Goal: Transaction & Acquisition: Purchase product/service

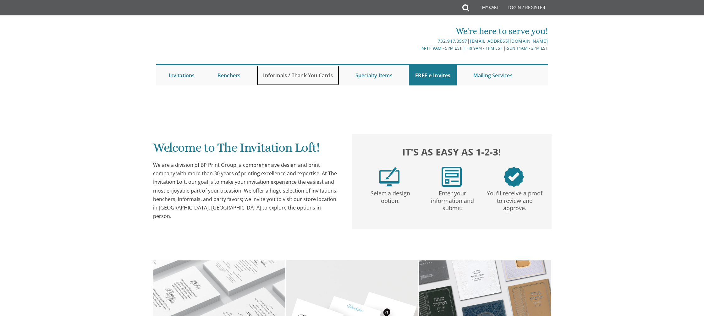
click at [303, 76] on link "Informals / Thank You Cards" at bounding box center [298, 75] width 82 height 20
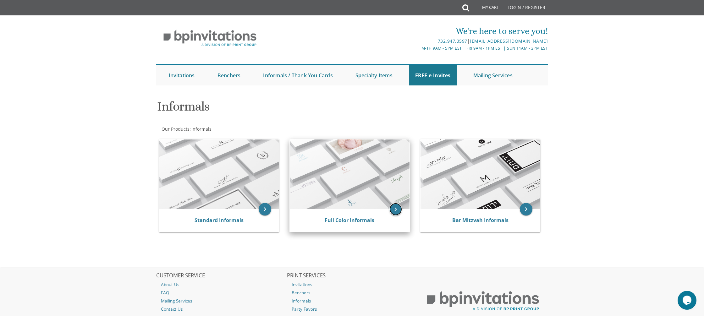
click at [399, 211] on icon "keyboard_arrow_right" at bounding box center [396, 209] width 13 height 13
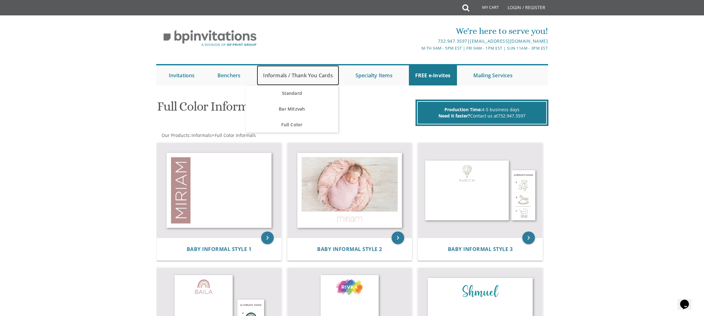
click at [307, 76] on link "Informals / Thank You Cards" at bounding box center [298, 75] width 82 height 20
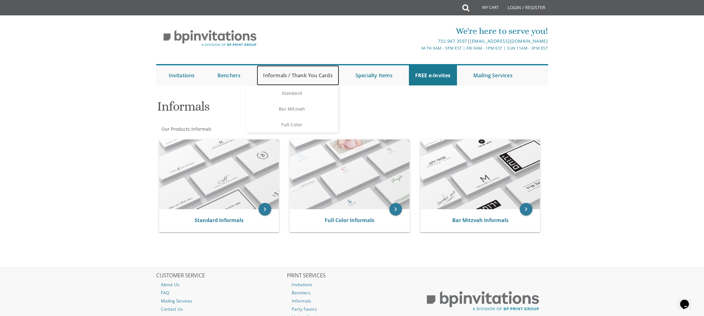
click at [283, 76] on link "Informals / Thank You Cards" at bounding box center [298, 75] width 82 height 20
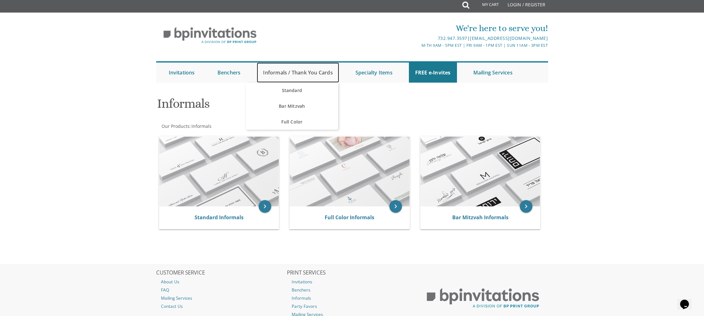
click at [288, 79] on link "Informals / Thank You Cards" at bounding box center [298, 73] width 82 height 20
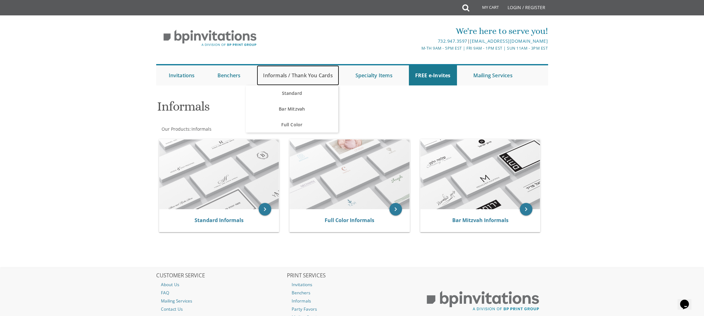
click at [288, 76] on link "Informals / Thank You Cards" at bounding box center [298, 75] width 82 height 20
click at [291, 90] on link "Standard" at bounding box center [292, 94] width 92 height 16
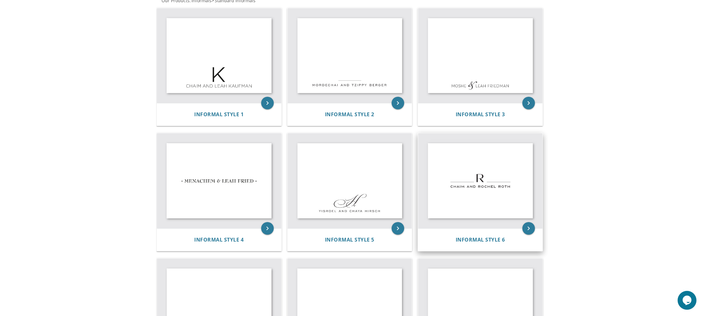
scroll to position [133, 0]
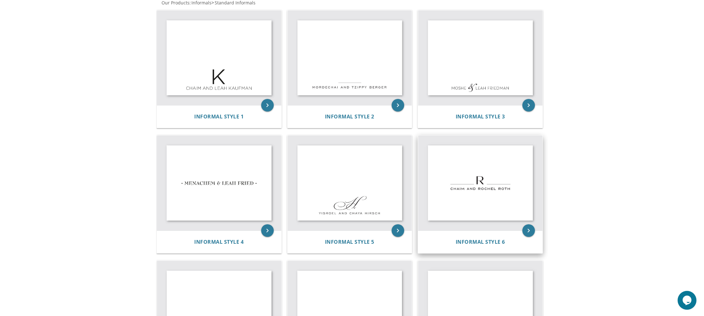
click at [505, 225] on img at bounding box center [480, 183] width 125 height 95
click at [528, 232] on icon "keyboard_arrow_right" at bounding box center [529, 231] width 13 height 13
click at [490, 240] on span "Informal Style 6" at bounding box center [480, 242] width 49 height 7
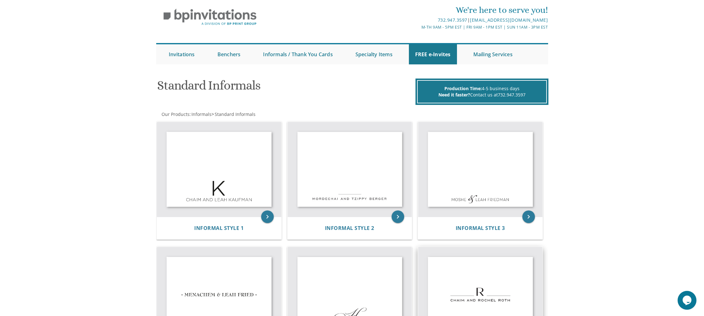
scroll to position [0, 0]
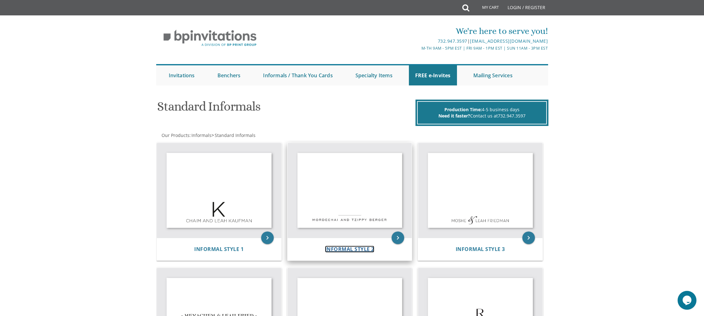
click at [355, 248] on span "Informal Style 2" at bounding box center [349, 249] width 49 height 7
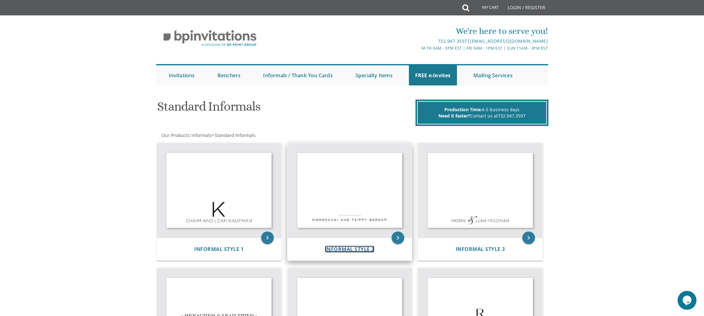
click at [355, 248] on span "Informal Style 2" at bounding box center [349, 249] width 49 height 7
click at [399, 238] on icon "keyboard_arrow_right" at bounding box center [398, 238] width 13 height 13
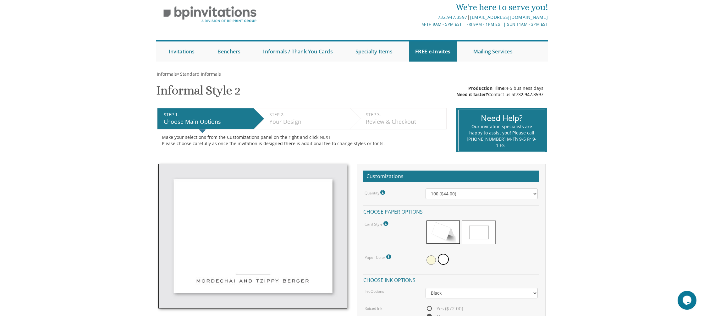
scroll to position [27, 0]
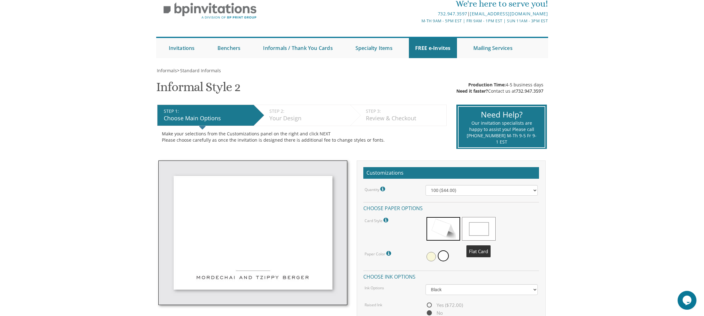
click at [486, 236] on span at bounding box center [479, 229] width 34 height 24
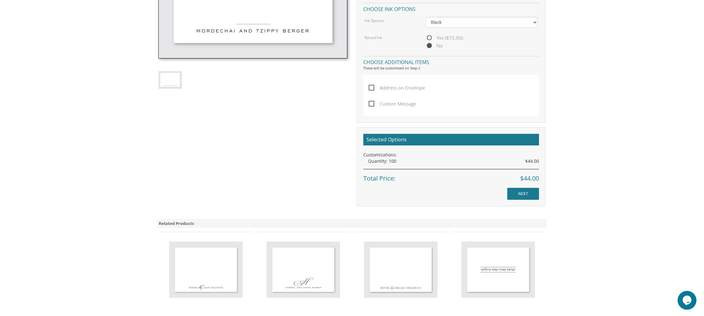
scroll to position [276, 0]
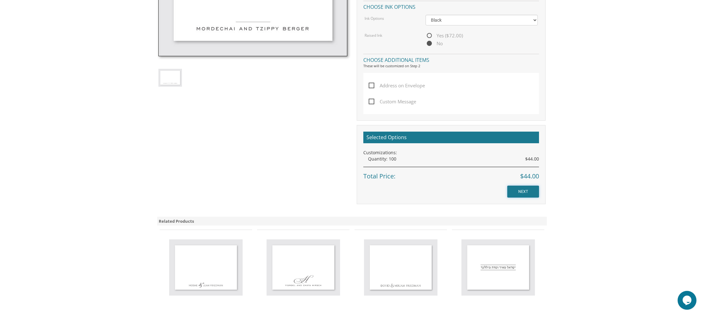
click at [530, 192] on input "NEXT" at bounding box center [524, 192] width 32 height 12
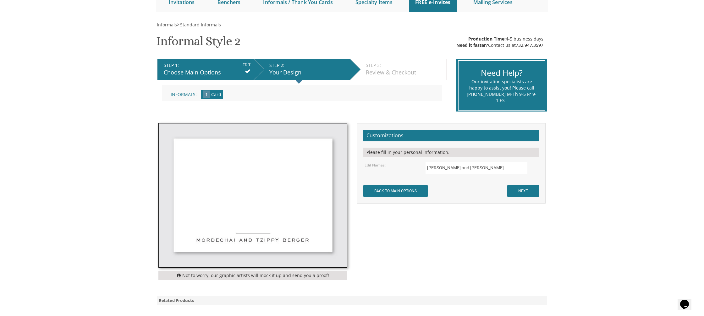
scroll to position [75, 0]
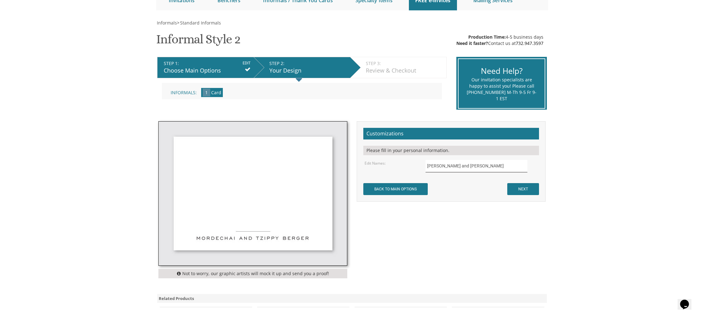
drag, startPoint x: 489, startPoint y: 166, endPoint x: 426, endPoint y: 168, distance: 62.9
click at [426, 168] on input "[PERSON_NAME] and [PERSON_NAME]" at bounding box center [477, 166] width 102 height 12
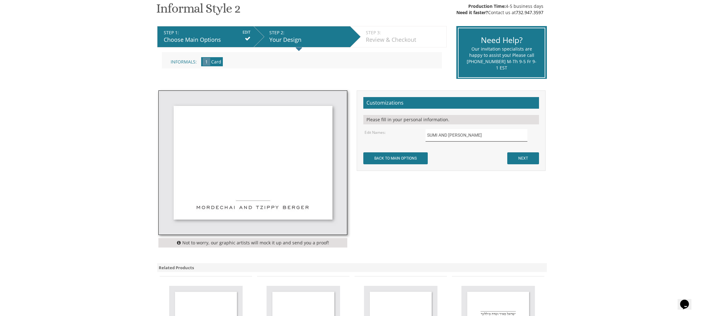
scroll to position [99, 0]
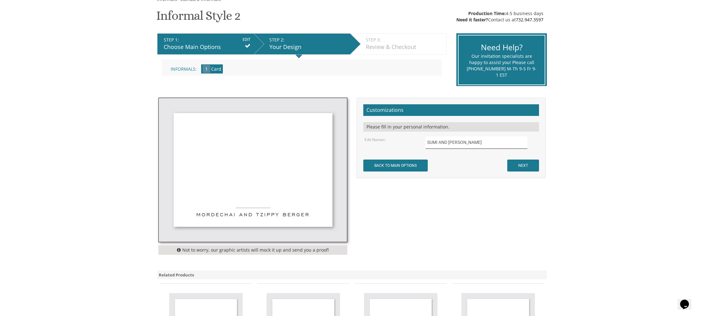
type input "SUMI AND [PERSON_NAME]"
click at [526, 165] on input "NEXT" at bounding box center [524, 166] width 32 height 12
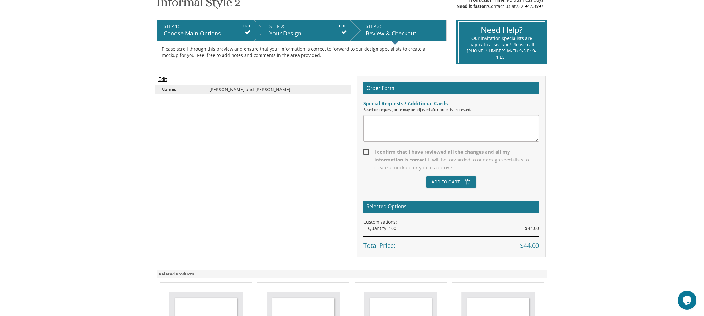
scroll to position [112, 0]
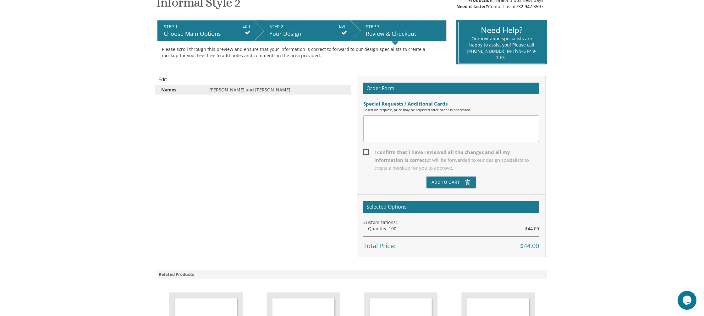
click at [278, 175] on div "Edit Names Mordechai and Tzippy Berger Order Form Special Requests / Additional…" at bounding box center [352, 166] width 397 height 181
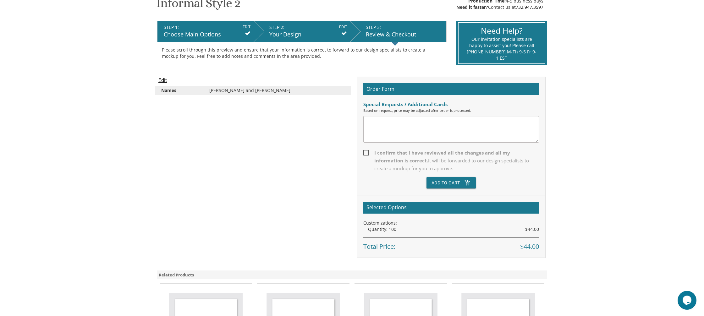
click at [165, 83] on input "Edit" at bounding box center [162, 81] width 8 height 8
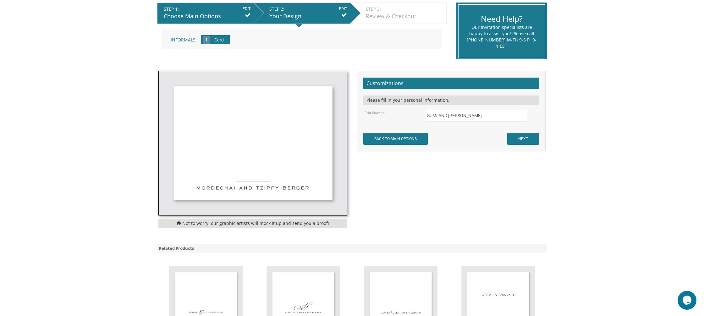
scroll to position [128, 0]
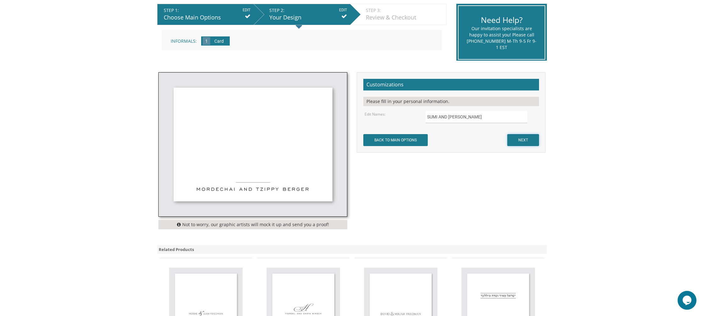
click at [517, 142] on input "NEXT" at bounding box center [524, 140] width 32 height 12
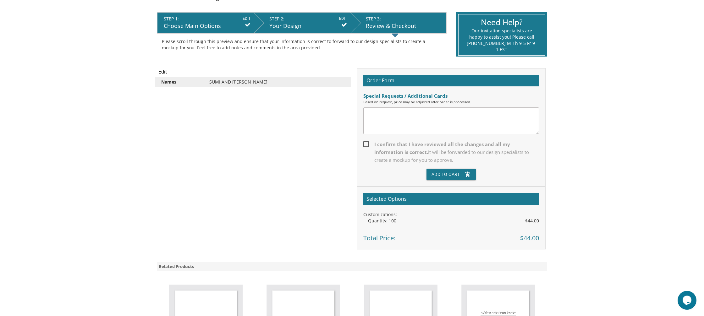
scroll to position [120, 0]
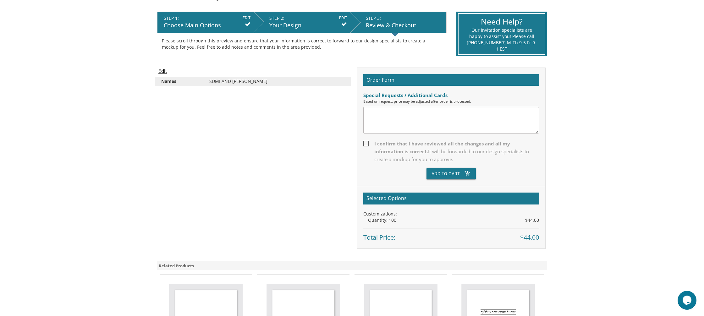
click at [368, 142] on span "I confirm that I have reviewed all the changes and all my information is correc…" at bounding box center [452, 152] width 176 height 24
click at [368, 142] on input "I confirm that I have reviewed all the changes and all my information is correc…" at bounding box center [366, 143] width 4 height 4
checkbox input "true"
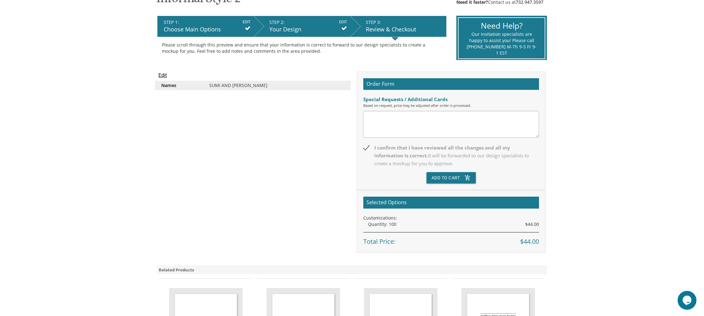
scroll to position [115, 0]
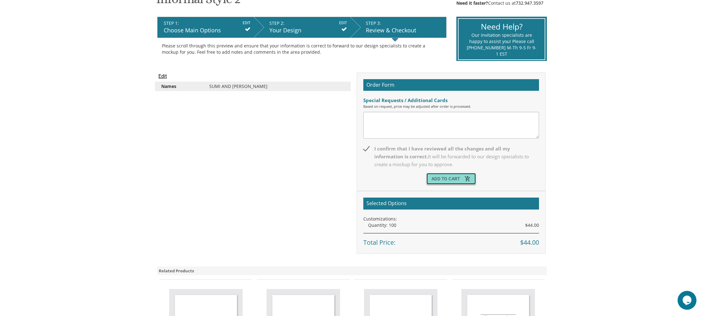
click at [446, 179] on button "Add To Cart add_shopping_cart" at bounding box center [452, 178] width 50 height 11
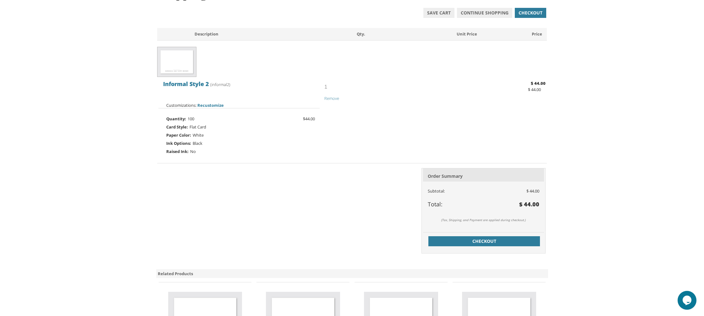
scroll to position [113, 0]
click at [491, 243] on span "Checkout" at bounding box center [484, 241] width 104 height 6
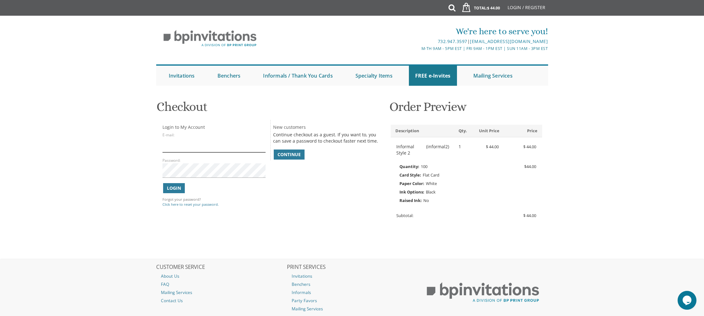
click at [204, 147] on input "E-mail:" at bounding box center [214, 145] width 103 height 14
click at [204, 148] on input "E-mail:" at bounding box center [214, 145] width 103 height 14
type input "shiffywohl@gmail.com"
click at [282, 157] on span "Continue" at bounding box center [289, 155] width 23 height 6
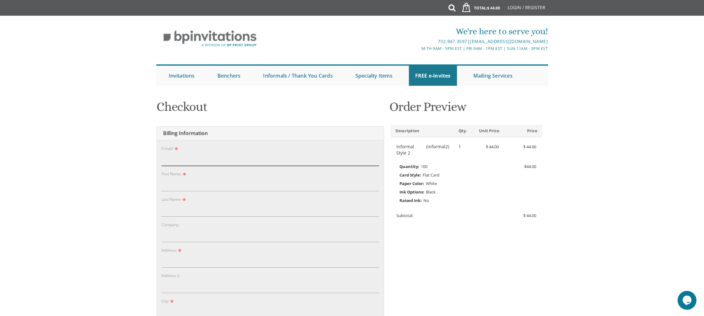
click at [193, 158] on input "E-mail:" at bounding box center [271, 159] width 218 height 14
type input "shiffywohl@gmail.com"
type input "shiffy"
type input "wolhendler"
type input "[STREET_ADDRESS]"
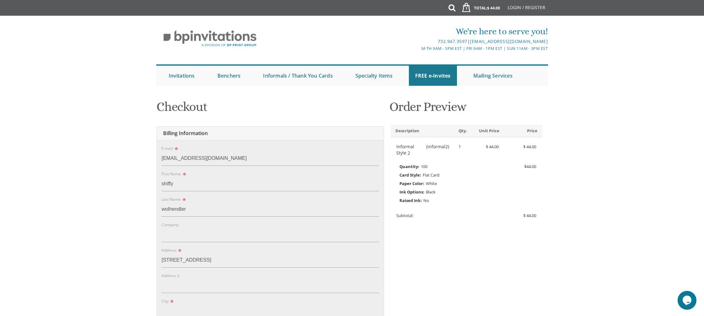
type input "Lakewood"
type input "08701"
select select "NJ"
type input "7329611925"
drag, startPoint x: 185, startPoint y: 210, endPoint x: 158, endPoint y: 211, distance: 27.4
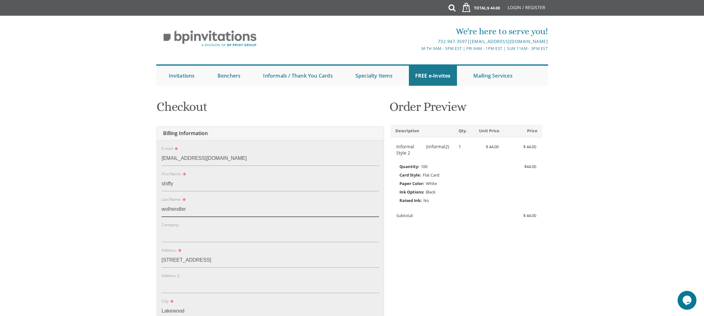
click at [158, 211] on div "E-mail: shiffywohl@gmail.com Password: Password Confirm: First Name: shiffy Las…" at bounding box center [270, 302] width 227 height 324
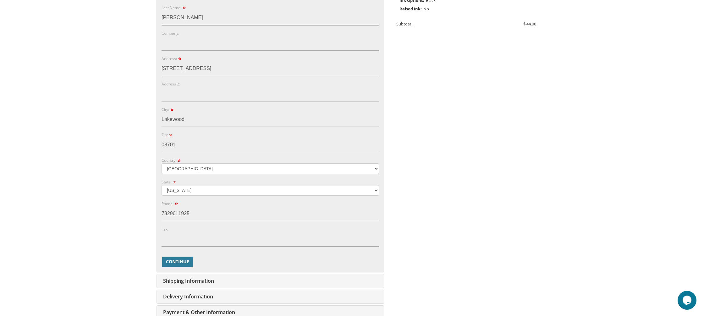
scroll to position [194, 0]
type input "Friedman"
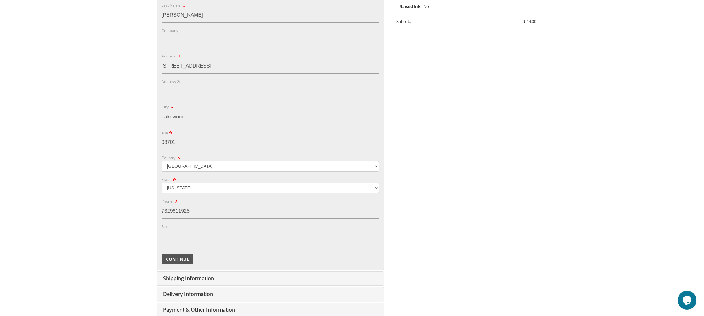
click at [181, 258] on span "Continue" at bounding box center [177, 259] width 23 height 6
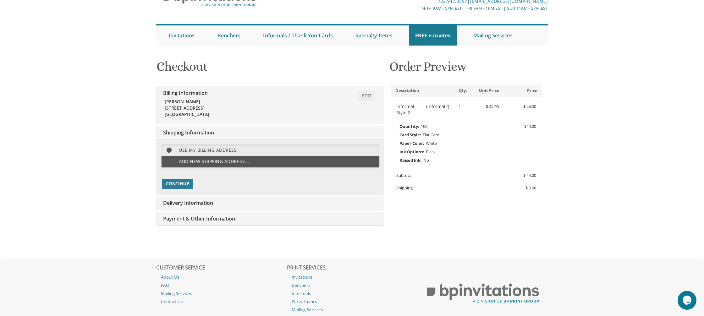
scroll to position [81, 0]
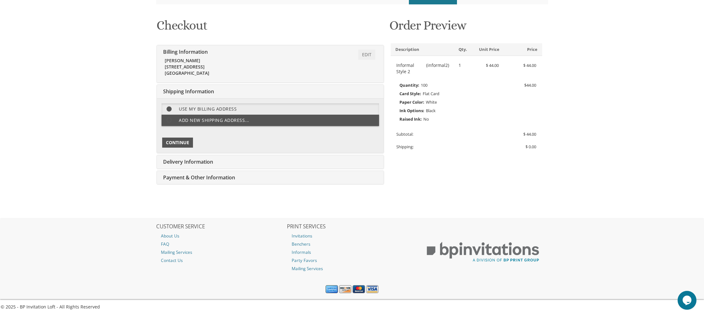
click at [181, 144] on span "Continue" at bounding box center [177, 143] width 23 height 6
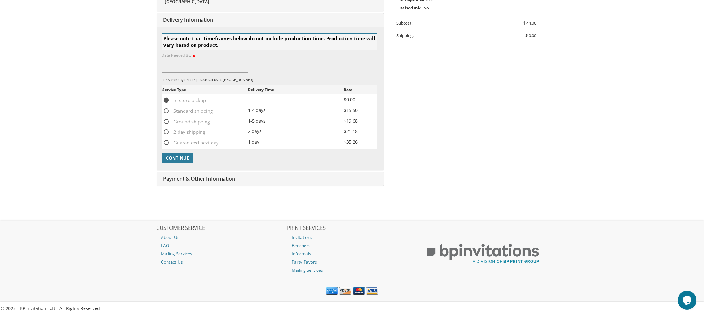
scroll to position [194, 0]
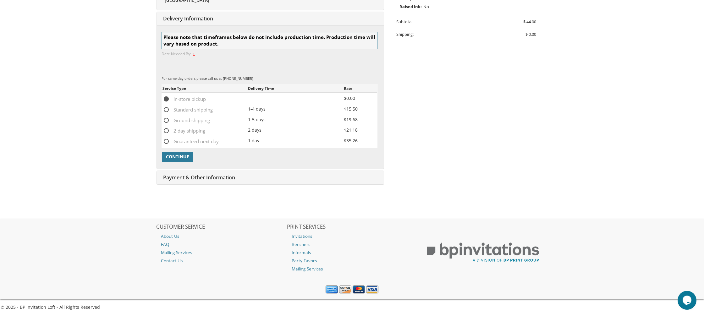
click at [179, 112] on span "Standard shipping" at bounding box center [188, 110] width 50 height 8
click at [167, 111] on input "Standard shipping" at bounding box center [165, 109] width 4 height 4
radio input "true"
click at [167, 99] on span "In-store pickup" at bounding box center [184, 99] width 43 height 8
click at [167, 99] on input "In-store pickup" at bounding box center [165, 99] width 4 height 4
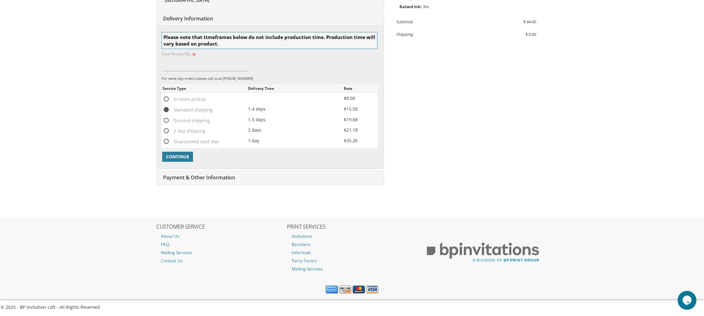
radio input "true"
click at [180, 158] on span "Continue" at bounding box center [177, 157] width 23 height 6
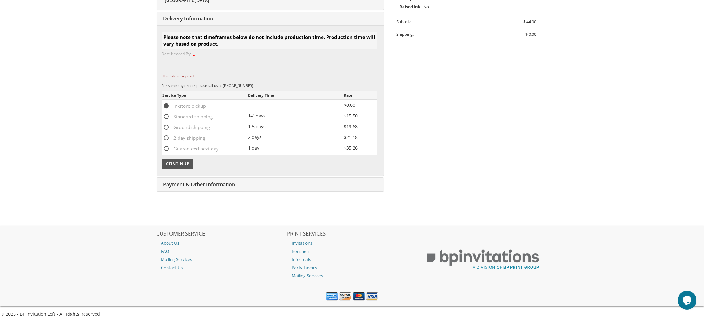
click at [186, 166] on span "Continue" at bounding box center [177, 164] width 23 height 6
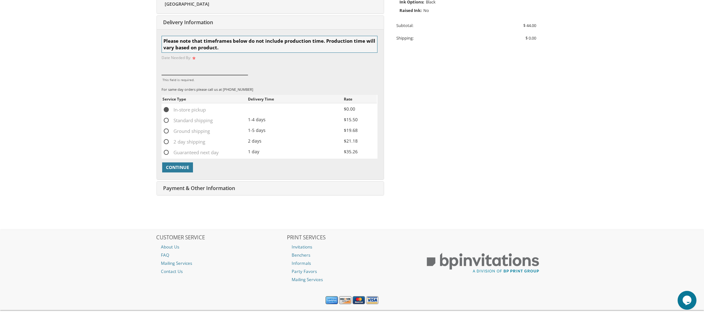
scroll to position [190, 0]
click at [200, 66] on input "This field is required." at bounding box center [205, 68] width 86 height 14
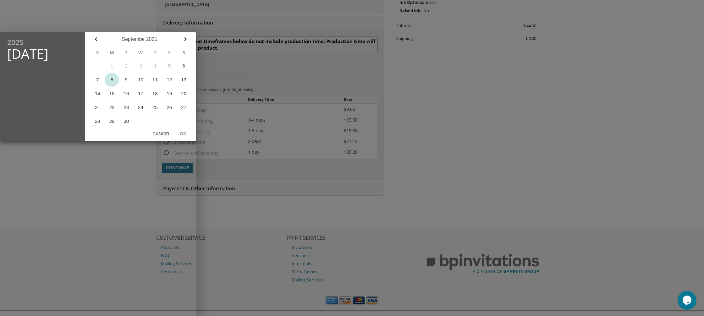
click at [111, 81] on button "8" at bounding box center [112, 80] width 14 height 14
click at [186, 135] on button "Ok" at bounding box center [183, 133] width 16 height 11
type input "Sep 08, 2025"
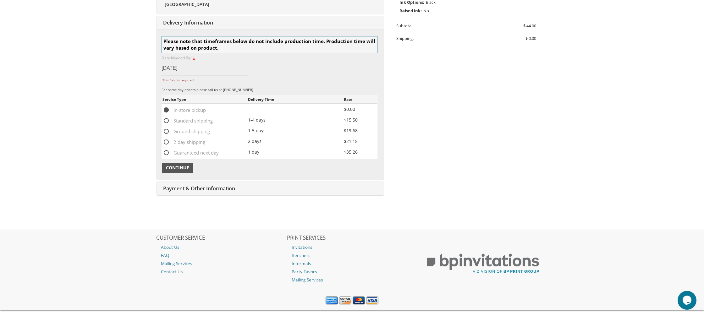
click at [185, 169] on span "Continue" at bounding box center [177, 168] width 23 height 6
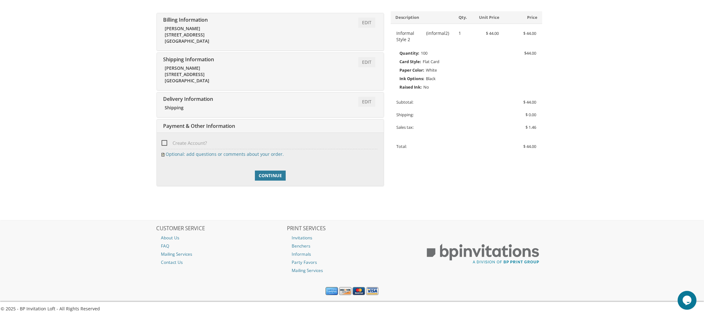
scroll to position [112, 0]
click at [278, 177] on span "Continue" at bounding box center [270, 177] width 23 height 6
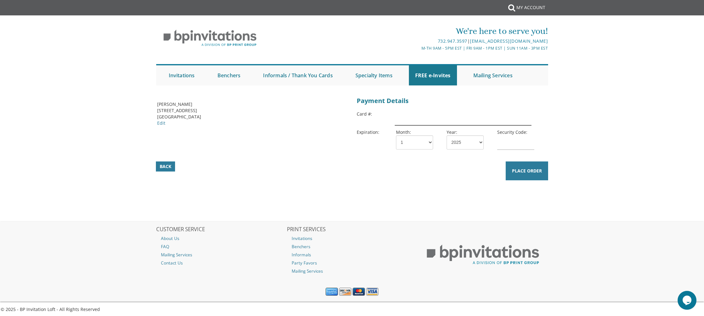
click at [408, 120] on input "text" at bounding box center [463, 118] width 137 height 14
type input "[CREDIT_CARD_NUMBER]"
select select "07"
select select "28"
click at [509, 146] on input "text" at bounding box center [515, 143] width 37 height 14
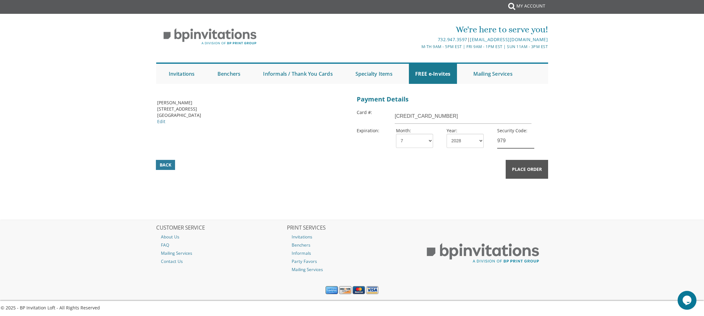
scroll to position [3, 0]
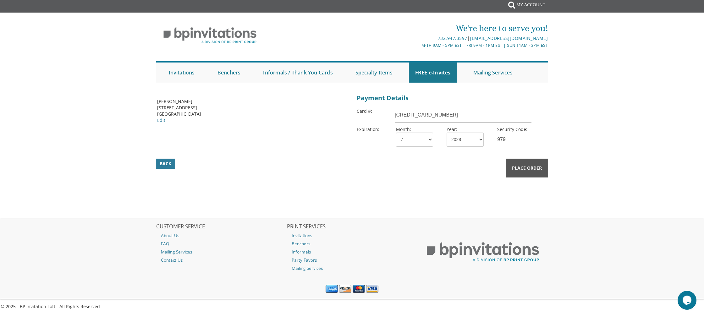
type input "979"
click at [538, 168] on span "Place Order" at bounding box center [527, 168] width 30 height 6
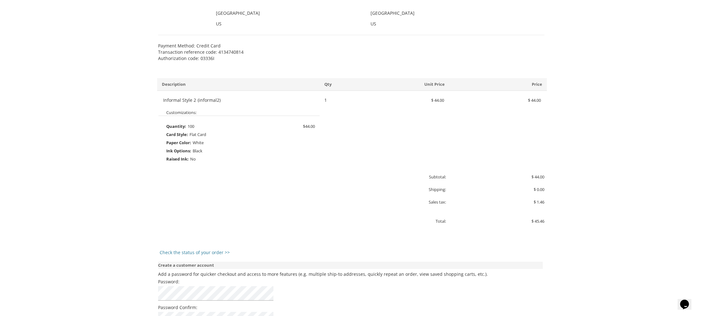
scroll to position [256, 0]
